Goal: Task Accomplishment & Management: Complete application form

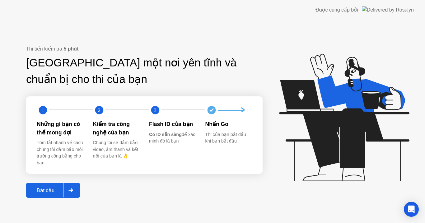
click at [50, 191] on div "Bắt đầu" at bounding box center [45, 190] width 35 height 6
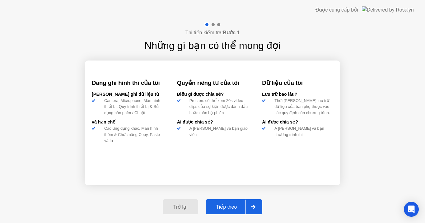
click at [223, 204] on div "Tiếp theo" at bounding box center [227, 207] width 38 height 6
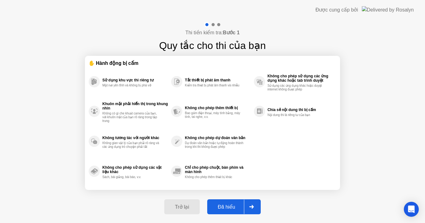
click at [223, 204] on div "Đã hiểu" at bounding box center [226, 207] width 35 height 6
select select "Available cameras"
select select "Available speakers"
select select "Available microphones"
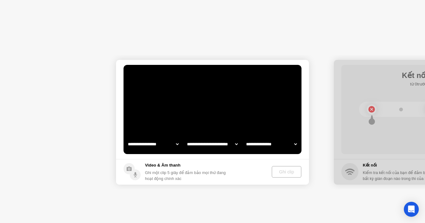
select select "**********"
select select "*******"
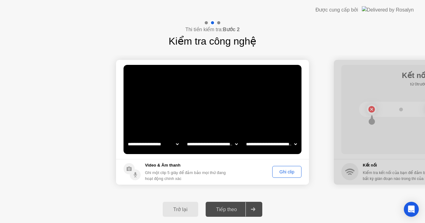
click at [286, 174] on div "Ghi clip" at bounding box center [287, 171] width 25 height 5
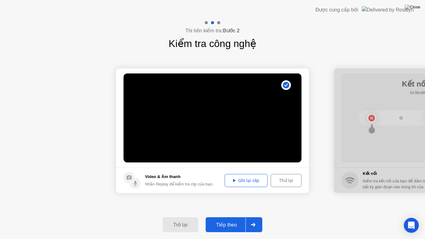
click at [226, 222] on div "Tiếp theo" at bounding box center [227, 225] width 38 height 6
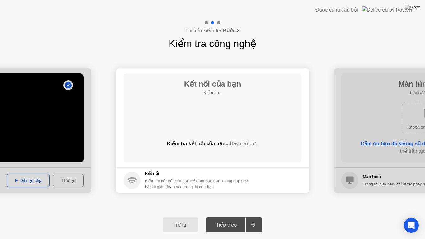
click at [226, 222] on div "Tiếp theo" at bounding box center [227, 225] width 38 height 6
click at [256, 222] on div at bounding box center [253, 225] width 15 height 14
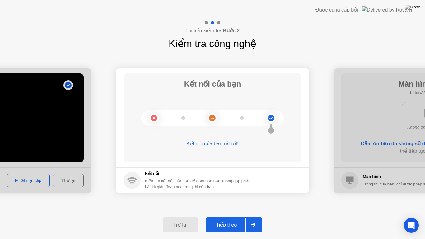
click at [228, 222] on div "Tiếp theo" at bounding box center [227, 225] width 38 height 6
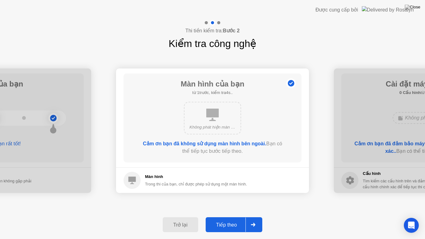
click at [228, 222] on div "Tiếp theo" at bounding box center [227, 225] width 38 height 6
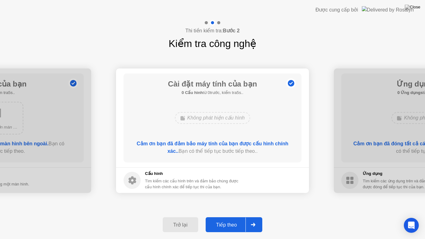
click at [228, 222] on div "Tiếp theo" at bounding box center [227, 225] width 38 height 6
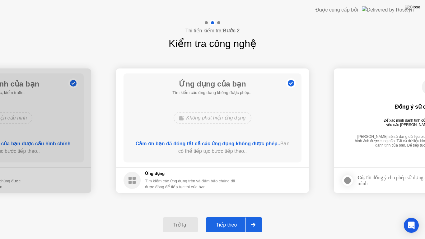
click at [228, 222] on div "Tiếp theo" at bounding box center [227, 225] width 38 height 6
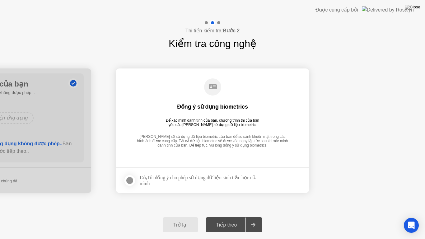
click at [228, 222] on div "Tiếp theo" at bounding box center [227, 225] width 38 height 6
click at [128, 179] on div at bounding box center [129, 180] width 7 height 7
click at [236, 222] on div "Tiếp theo" at bounding box center [227, 225] width 38 height 6
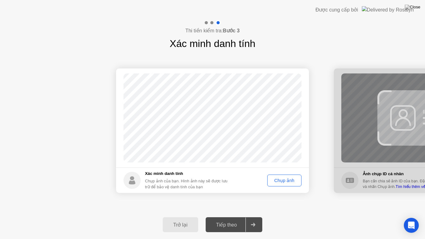
click at [235, 222] on div "Tiếp theo" at bounding box center [227, 225] width 38 height 6
click at [282, 180] on div "Chụp ảnh" at bounding box center [285, 180] width 30 height 5
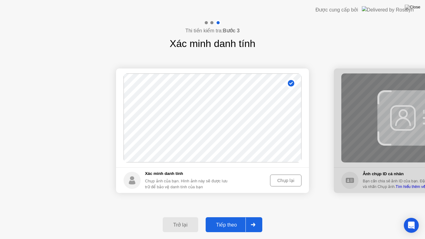
click at [235, 222] on div "Tiếp theo" at bounding box center [227, 225] width 38 height 6
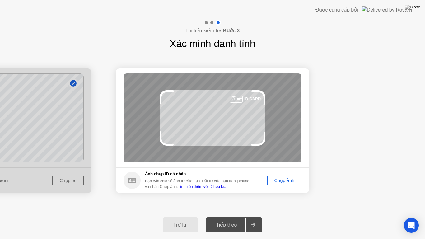
click at [285, 181] on div "Chụp ảnh" at bounding box center [285, 180] width 30 height 5
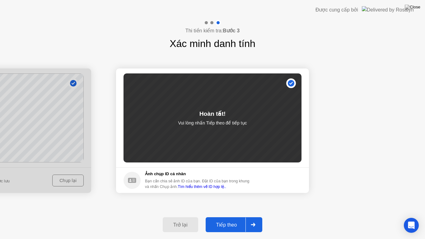
click at [229, 221] on button "Tiếp theo" at bounding box center [234, 224] width 57 height 15
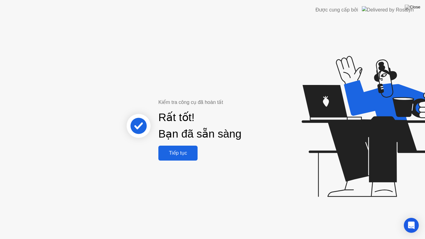
click at [181, 154] on div "Tiếp tục" at bounding box center [178, 153] width 36 height 6
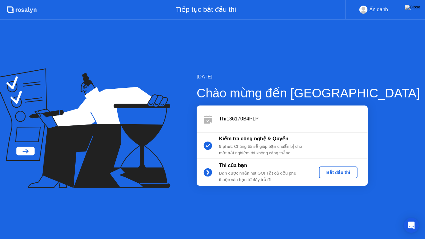
click at [342, 171] on div "Bắt đầu thi" at bounding box center [339, 172] width 34 height 5
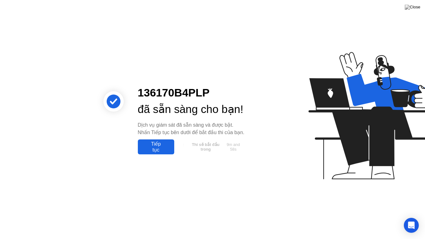
click at [155, 153] on div "Tiếp tục" at bounding box center [156, 147] width 33 height 12
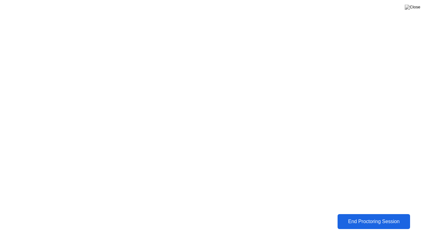
click at [384, 221] on div "End Proctoring Session" at bounding box center [373, 222] width 69 height 6
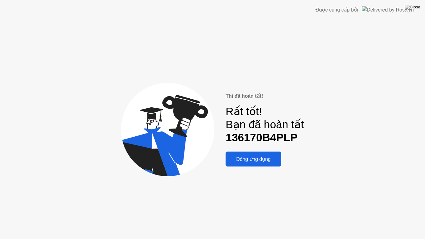
click at [260, 160] on div "Đóng ứng dụng" at bounding box center [254, 159] width 52 height 6
